Goal: Information Seeking & Learning: Learn about a topic

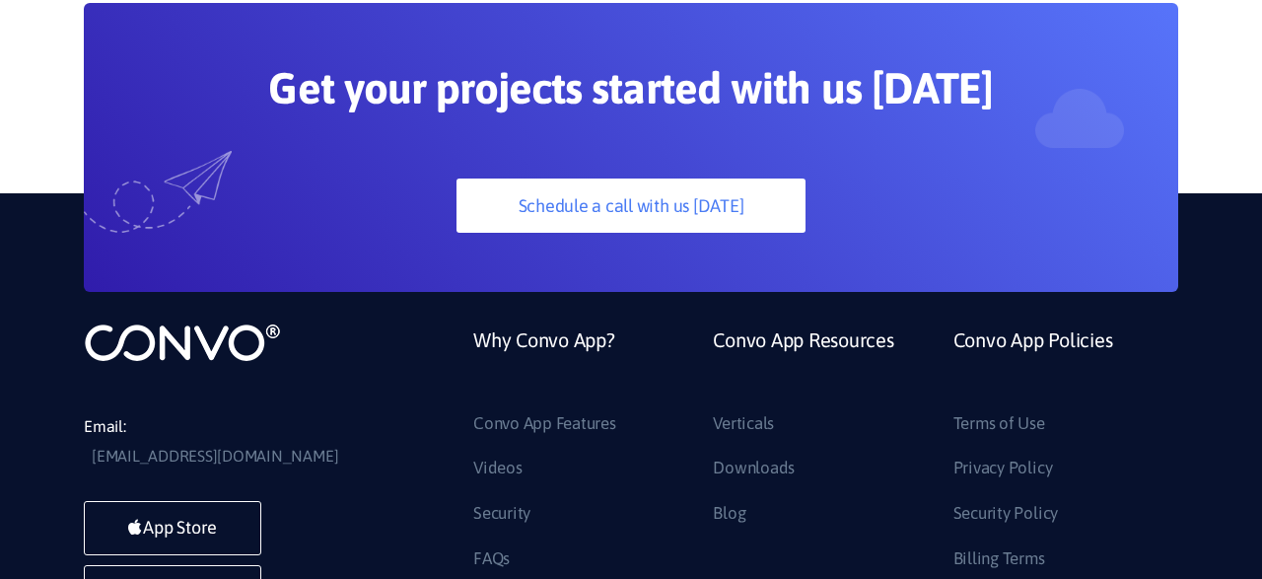
scroll to position [5340, 0]
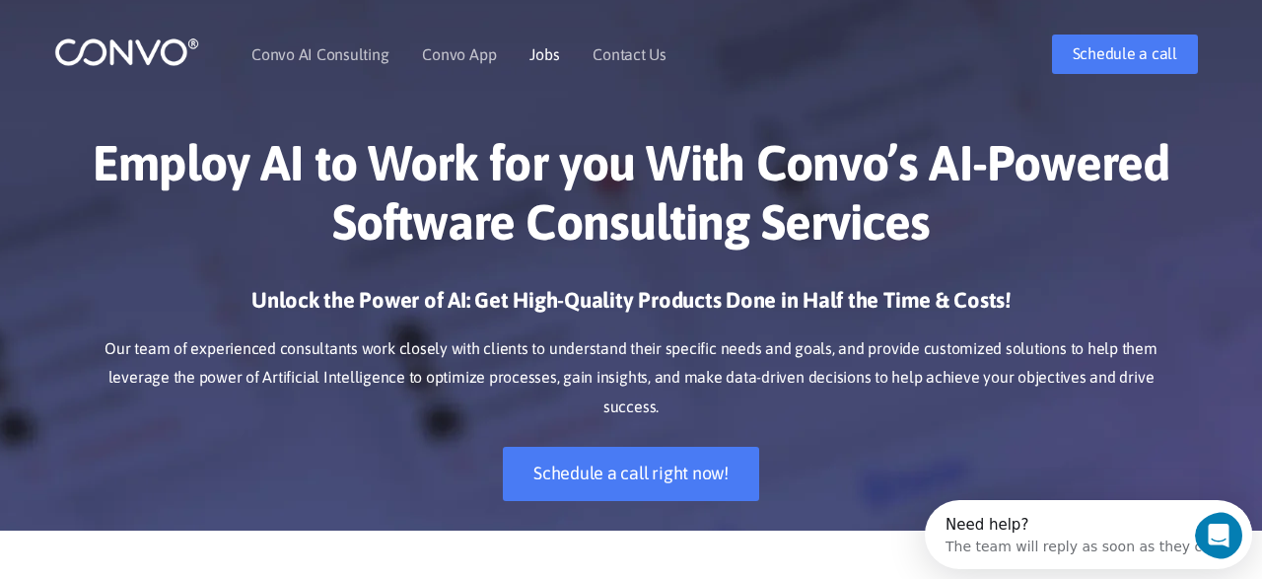
click at [531, 52] on link "Jobs" at bounding box center [544, 54] width 30 height 16
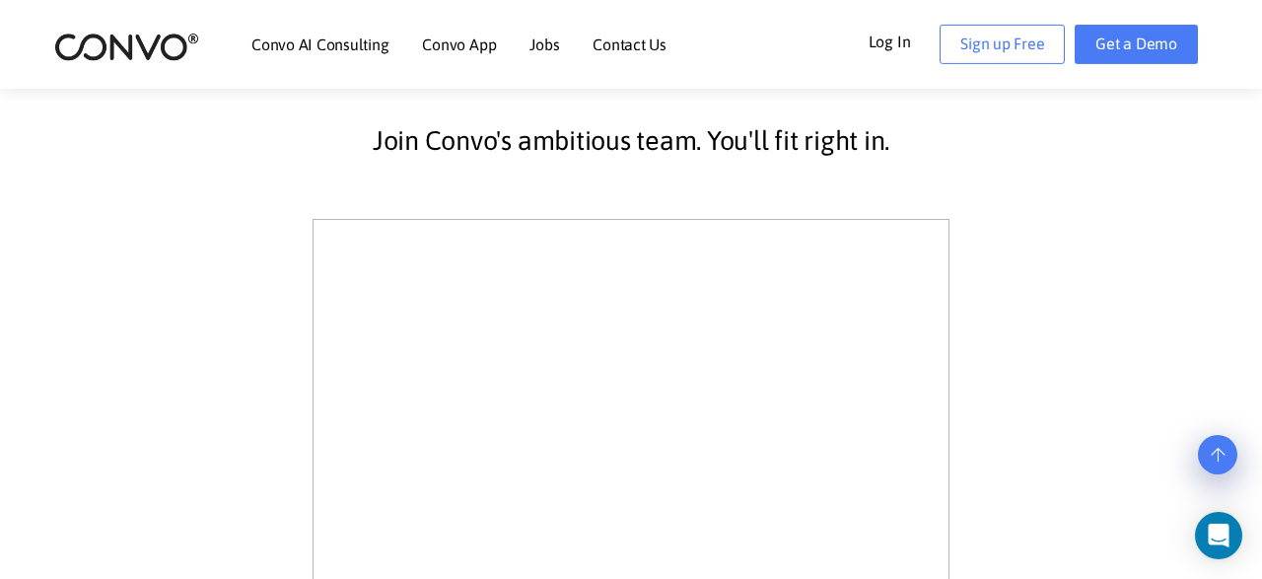
scroll to position [513, 0]
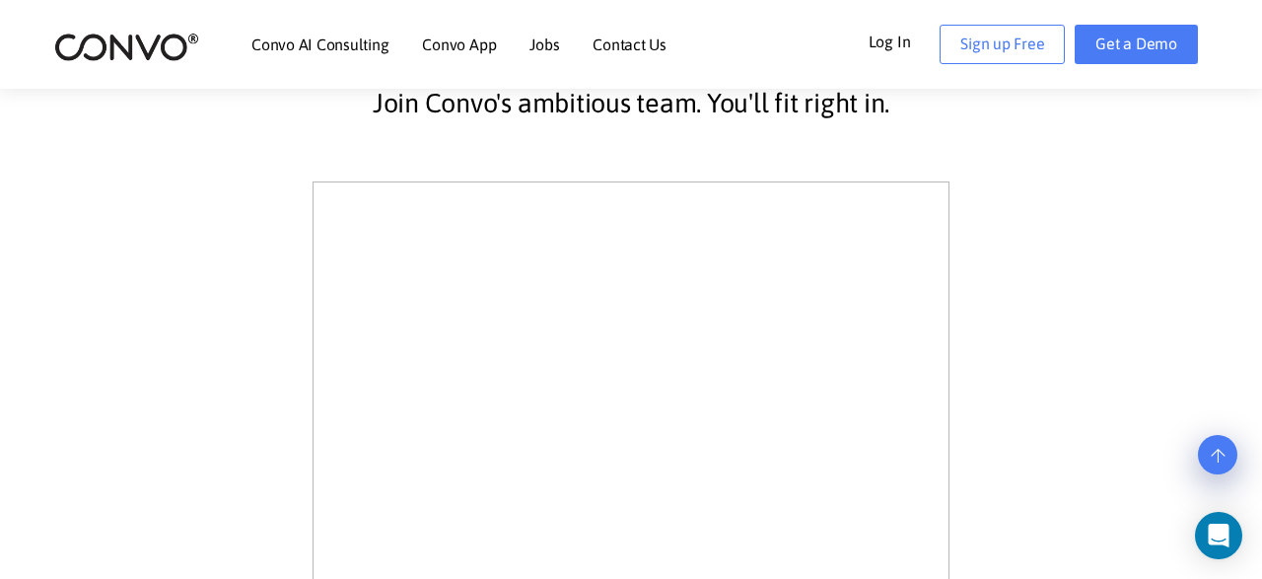
drag, startPoint x: 316, startPoint y: 301, endPoint x: 391, endPoint y: 426, distance: 145.9
drag, startPoint x: 344, startPoint y: 245, endPoint x: 490, endPoint y: 518, distance: 308.8
drag, startPoint x: 323, startPoint y: 269, endPoint x: 431, endPoint y: 413, distance: 179.6
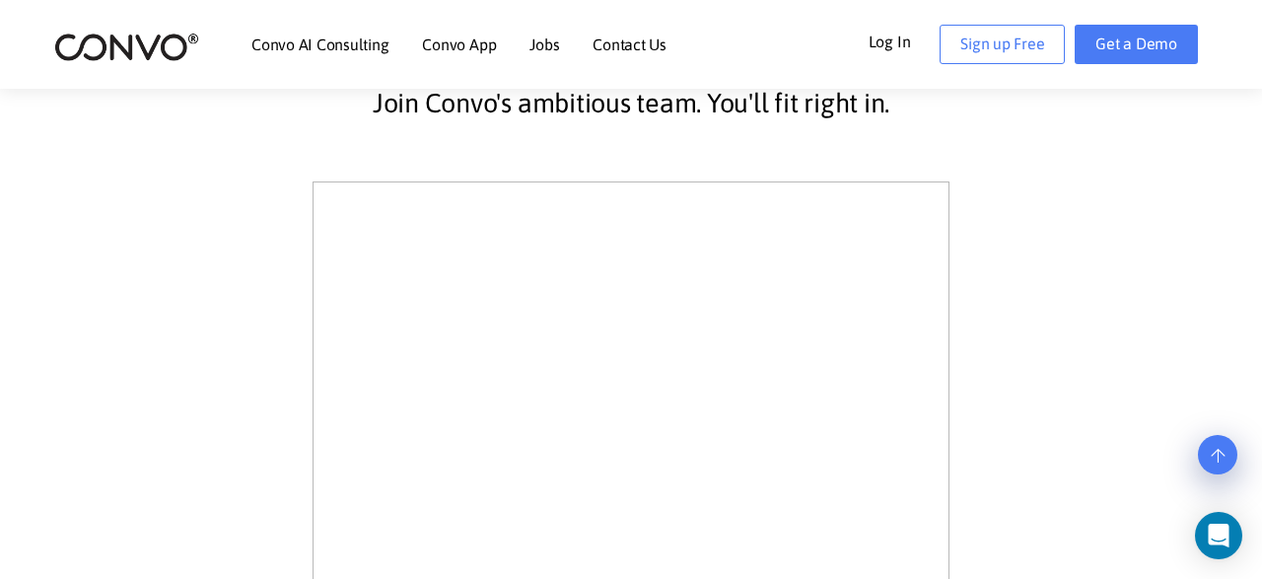
drag, startPoint x: 334, startPoint y: 265, endPoint x: 466, endPoint y: 456, distance: 232.5
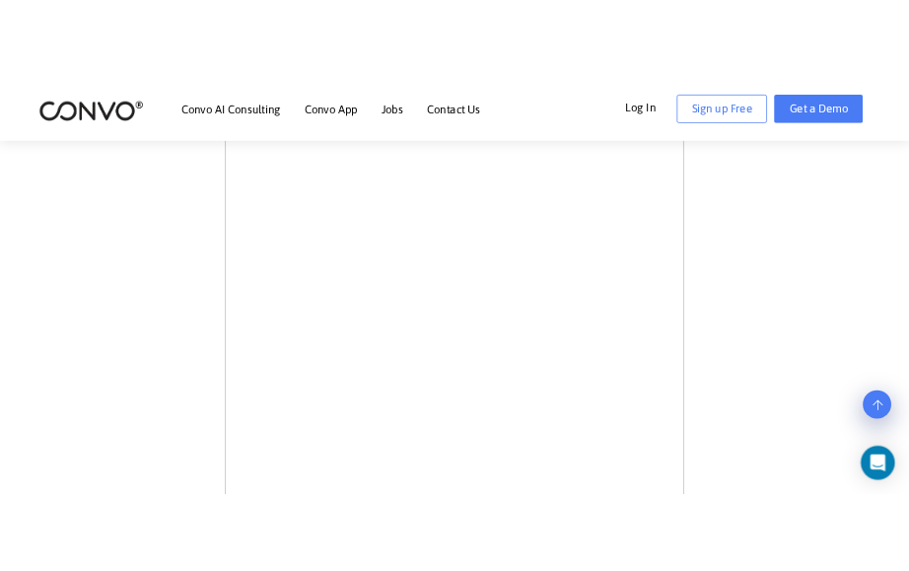
scroll to position [485, 0]
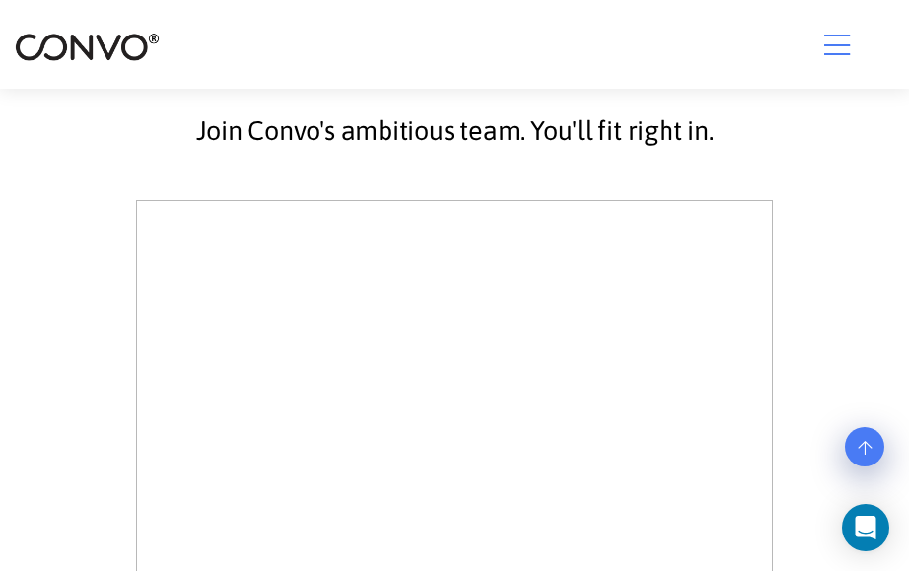
drag, startPoint x: 157, startPoint y: 246, endPoint x: 265, endPoint y: 417, distance: 202.1
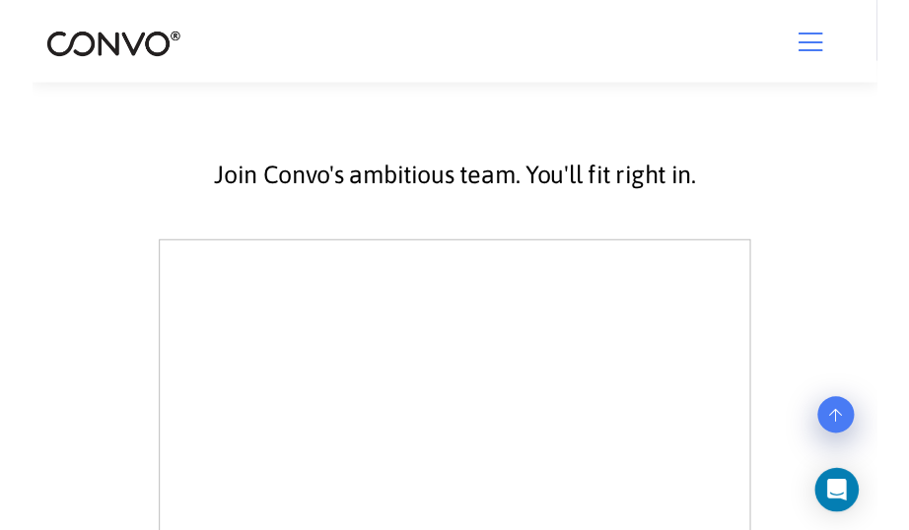
scroll to position [277, 0]
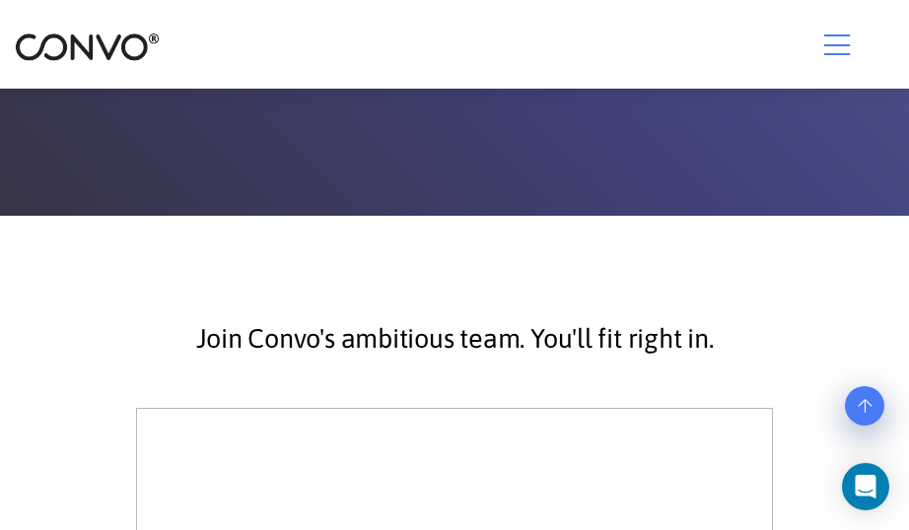
scroll to position [1136, 0]
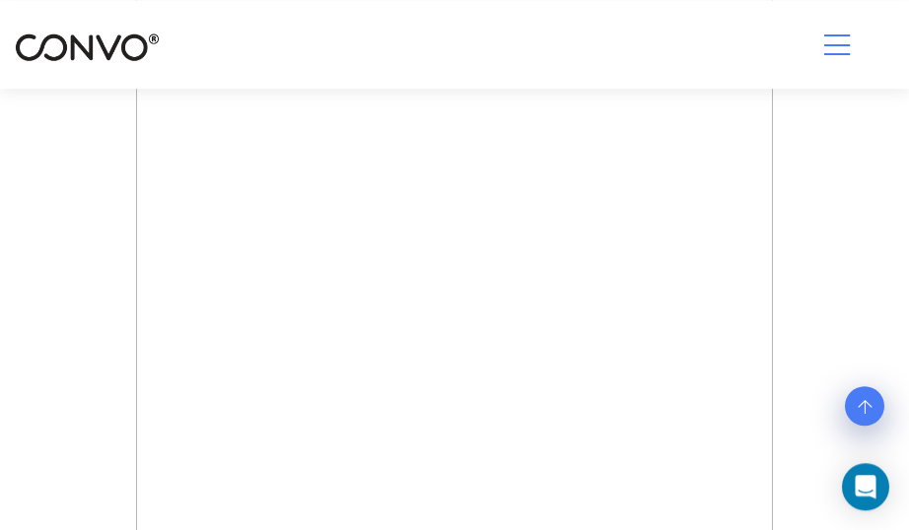
click at [0, 239] on div "Join Convo's ambitious team. You'll fit right in." at bounding box center [454, 135] width 909 height 1438
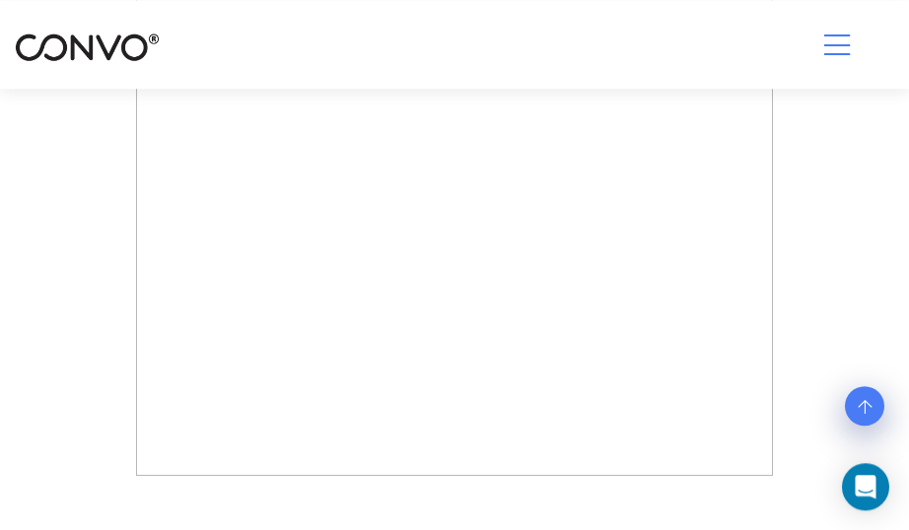
scroll to position [1284, 0]
